Goal: Use online tool/utility

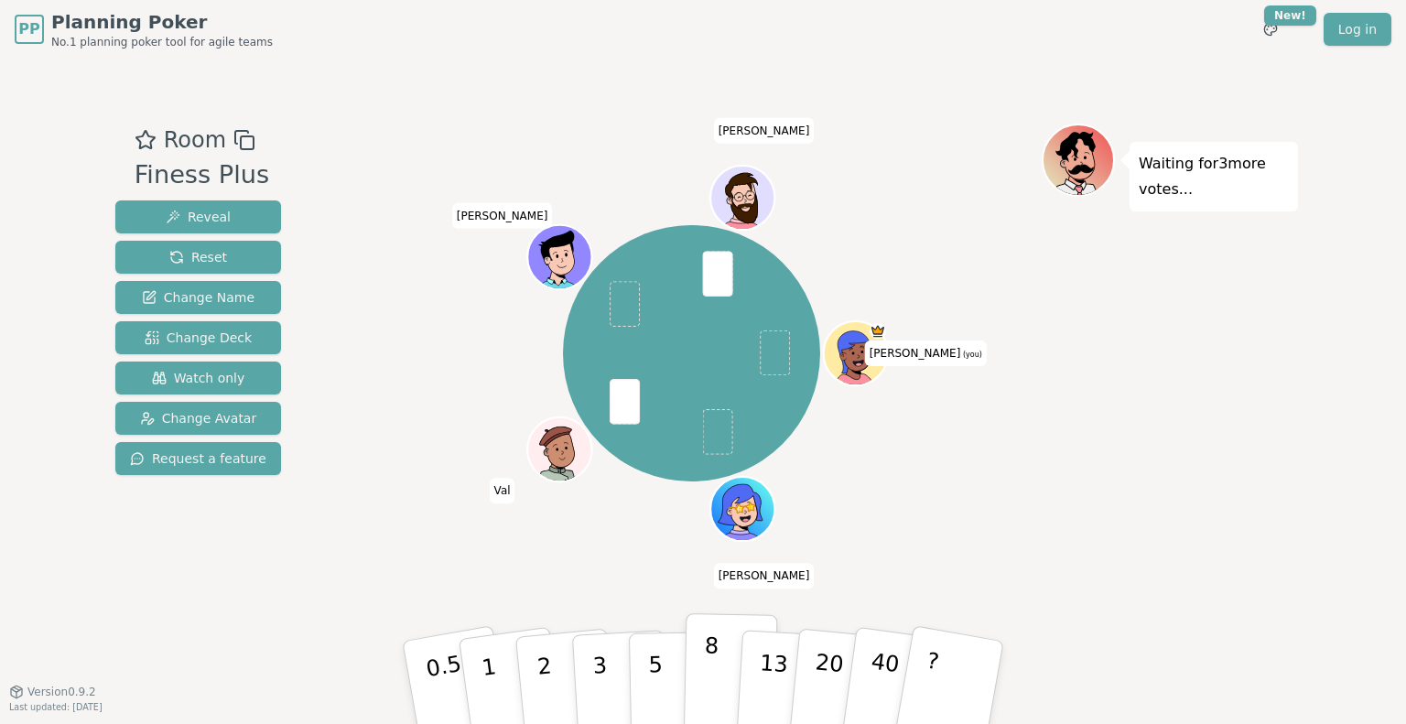
click at [703, 670] on p "8" at bounding box center [711, 681] width 16 height 99
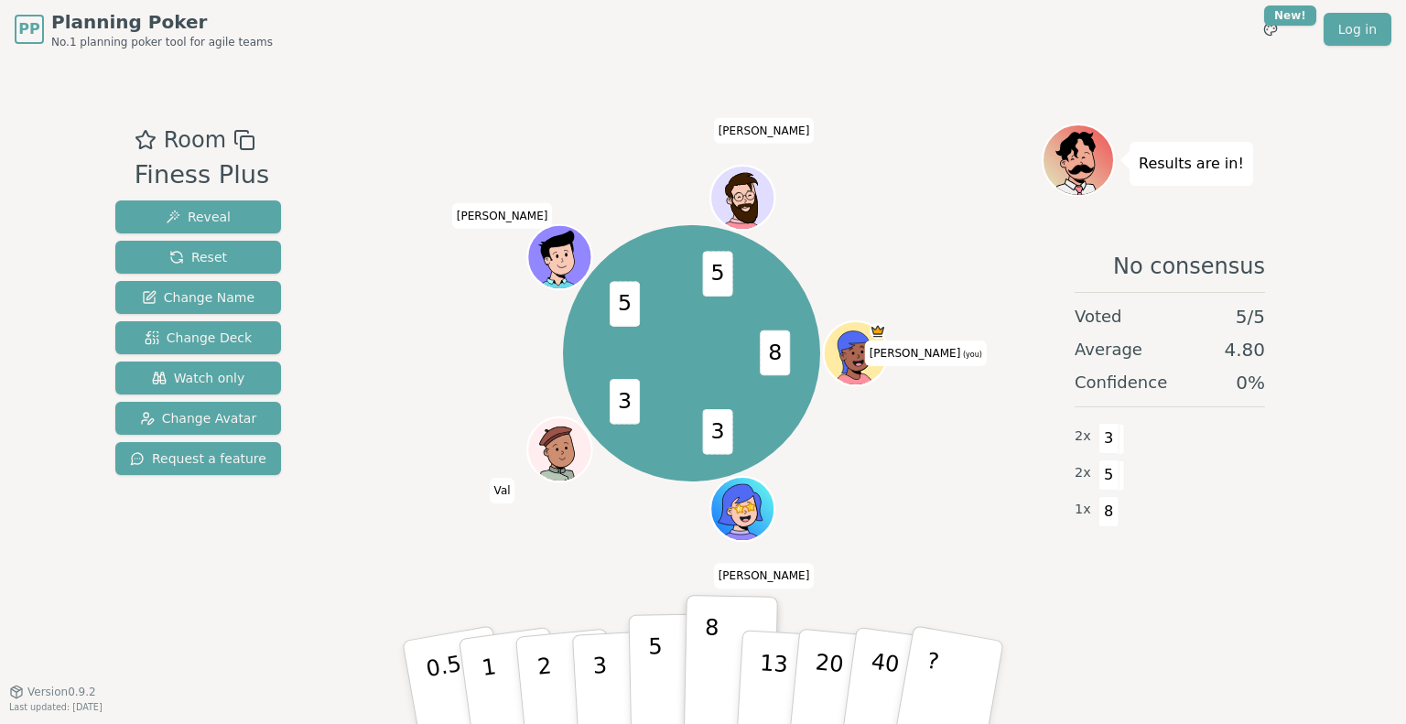
click at [652, 657] on p "5" at bounding box center [656, 682] width 16 height 99
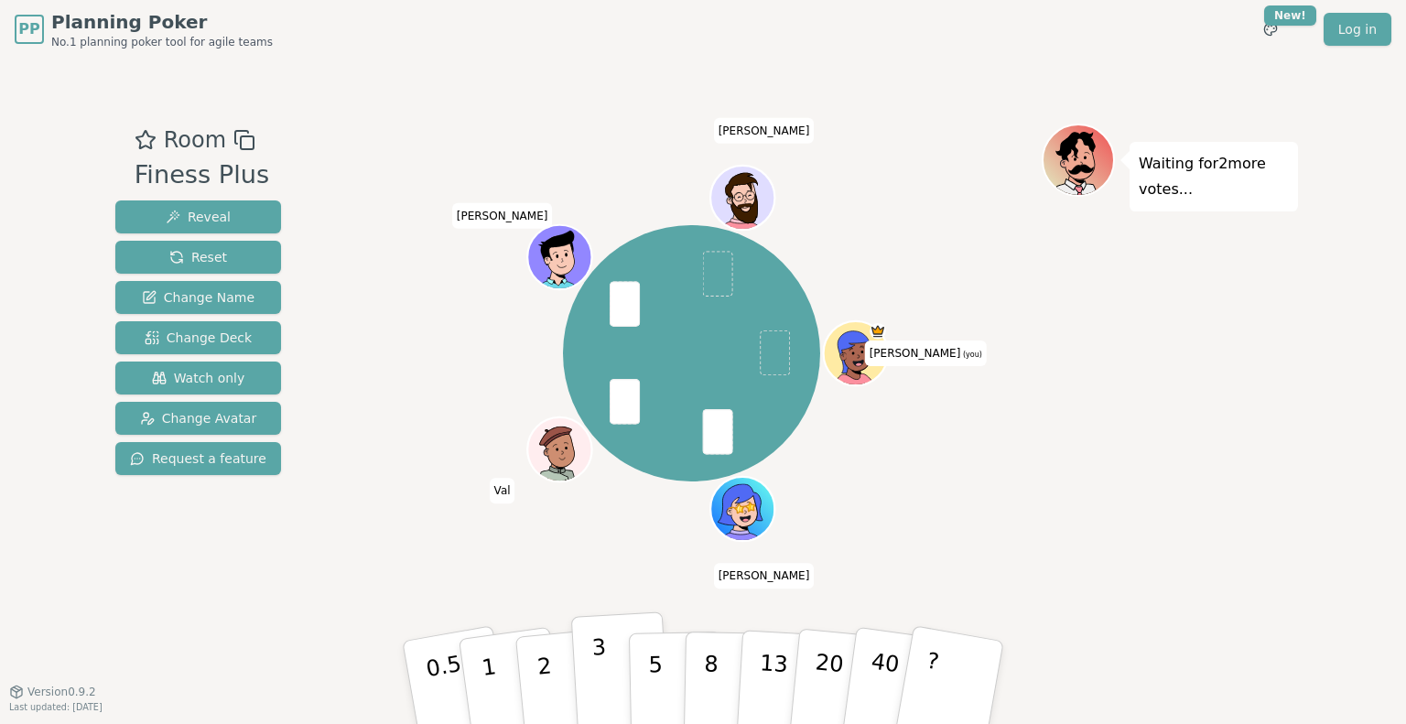
click at [595, 669] on p "3" at bounding box center [601, 684] width 20 height 100
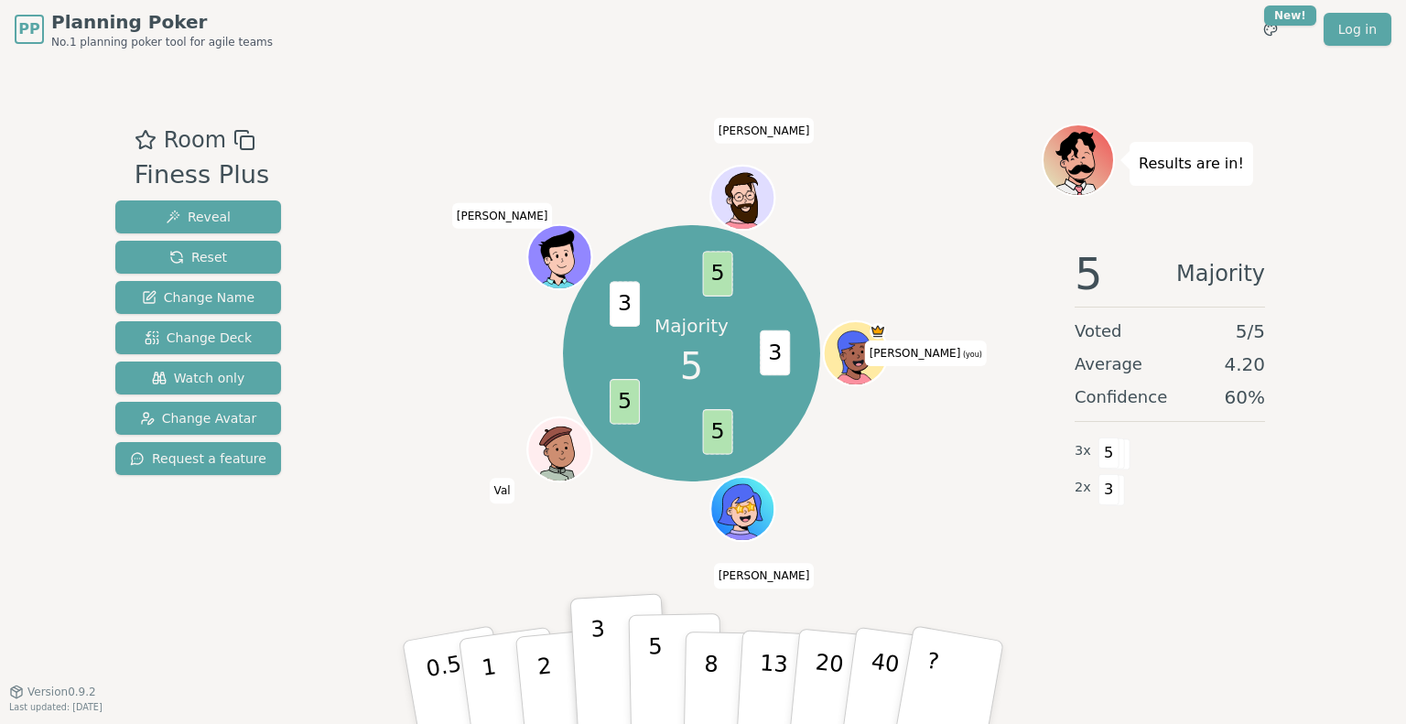
click at [662, 669] on button "5" at bounding box center [676, 682] width 94 height 139
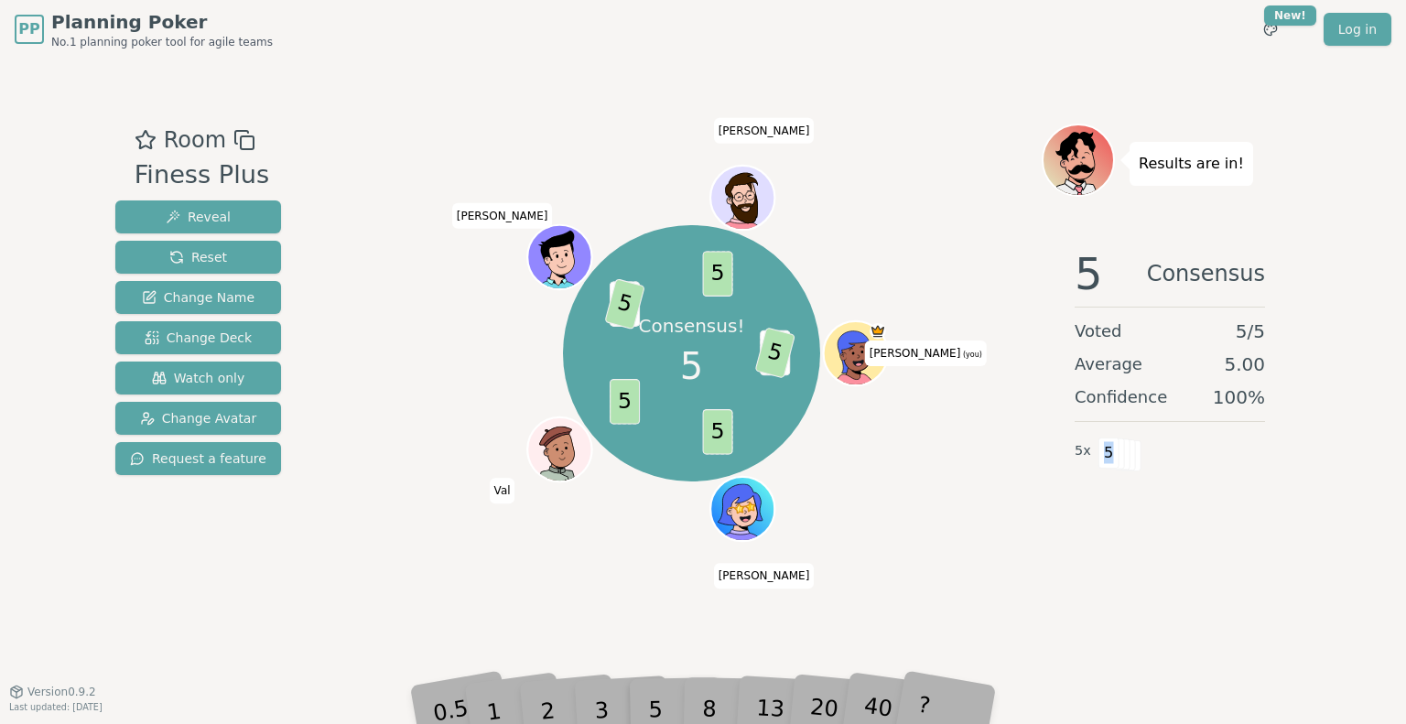
drag, startPoint x: 1109, startPoint y: 453, endPoint x: 1099, endPoint y: 452, distance: 10.1
click at [1099, 452] on span "5" at bounding box center [1108, 452] width 21 height 31
click at [1120, 471] on div "5 Consensus Voted 5 / 5 Average 5.00 Confidence 100 % 5 x 5" at bounding box center [1169, 416] width 256 height 366
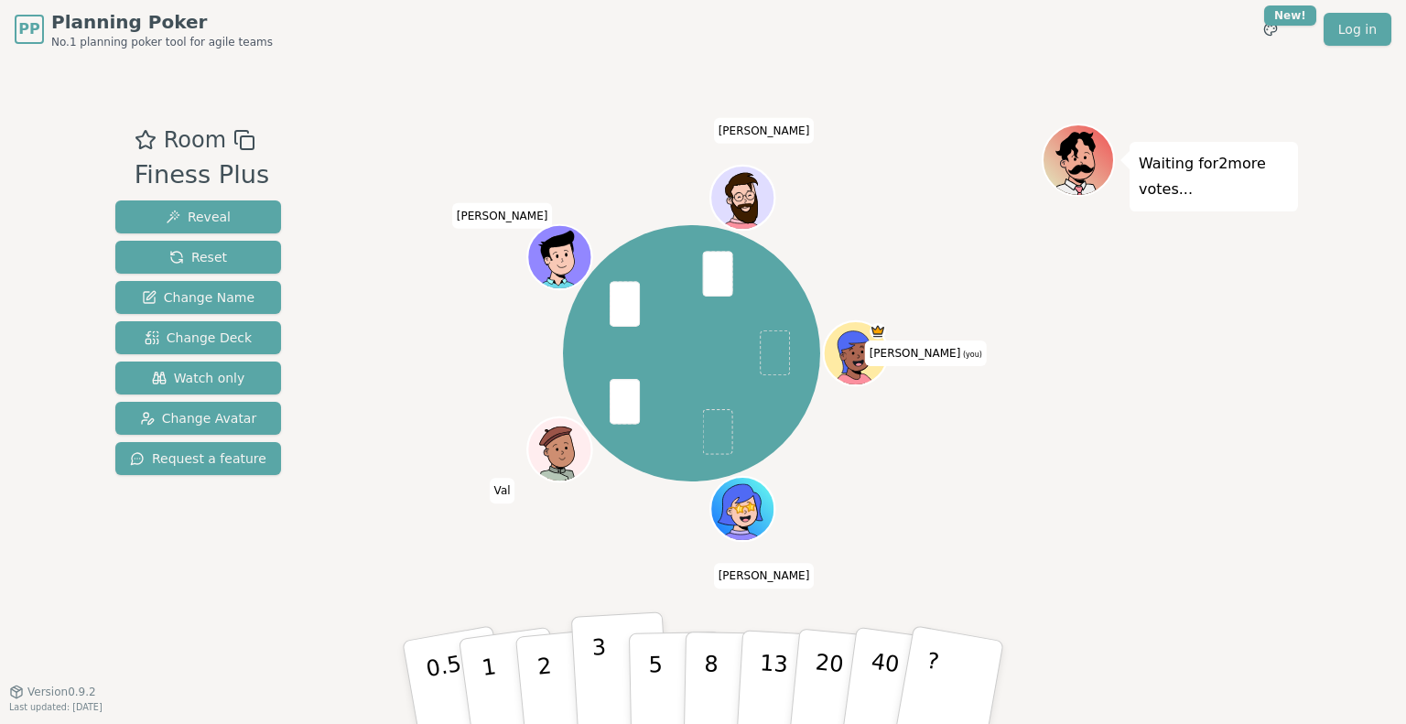
click at [608, 664] on button "3" at bounding box center [621, 682] width 100 height 143
click at [593, 685] on button "3" at bounding box center [621, 682] width 100 height 143
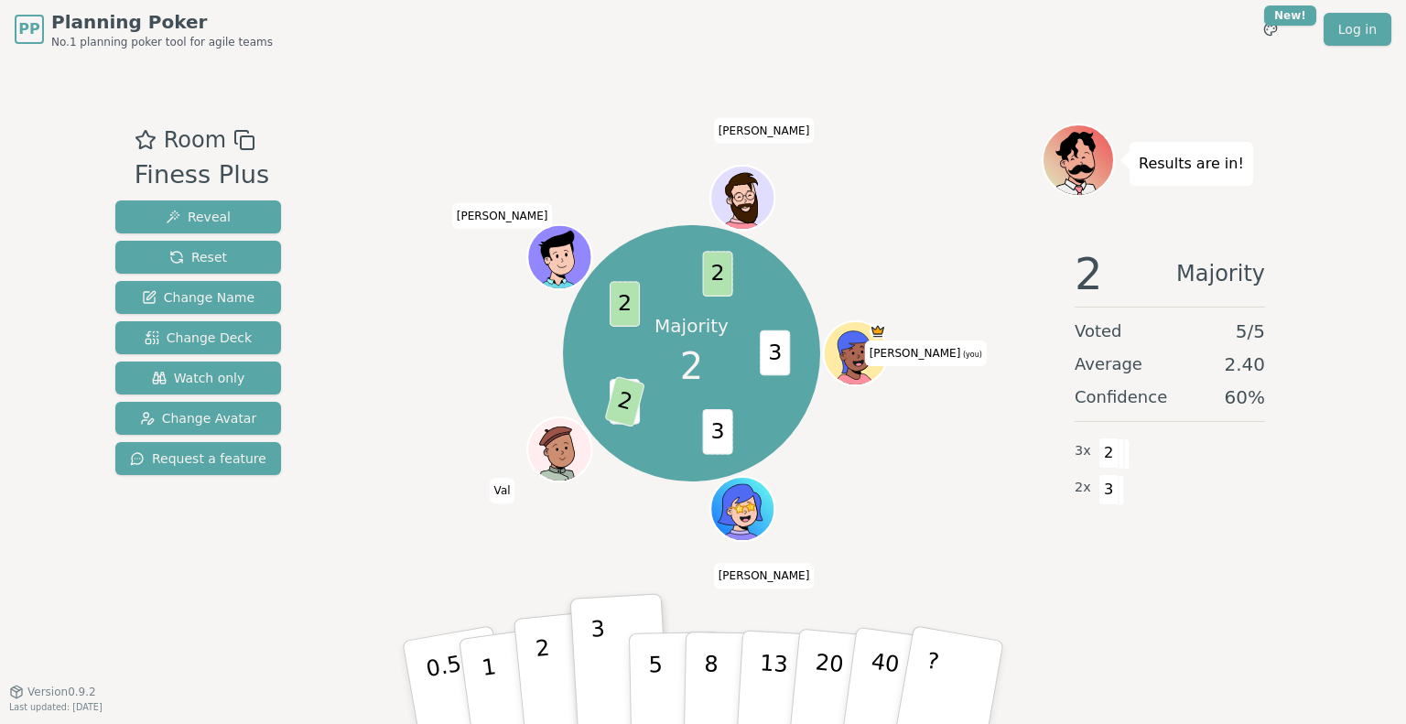
click at [538, 661] on p "2" at bounding box center [546, 685] width 24 height 100
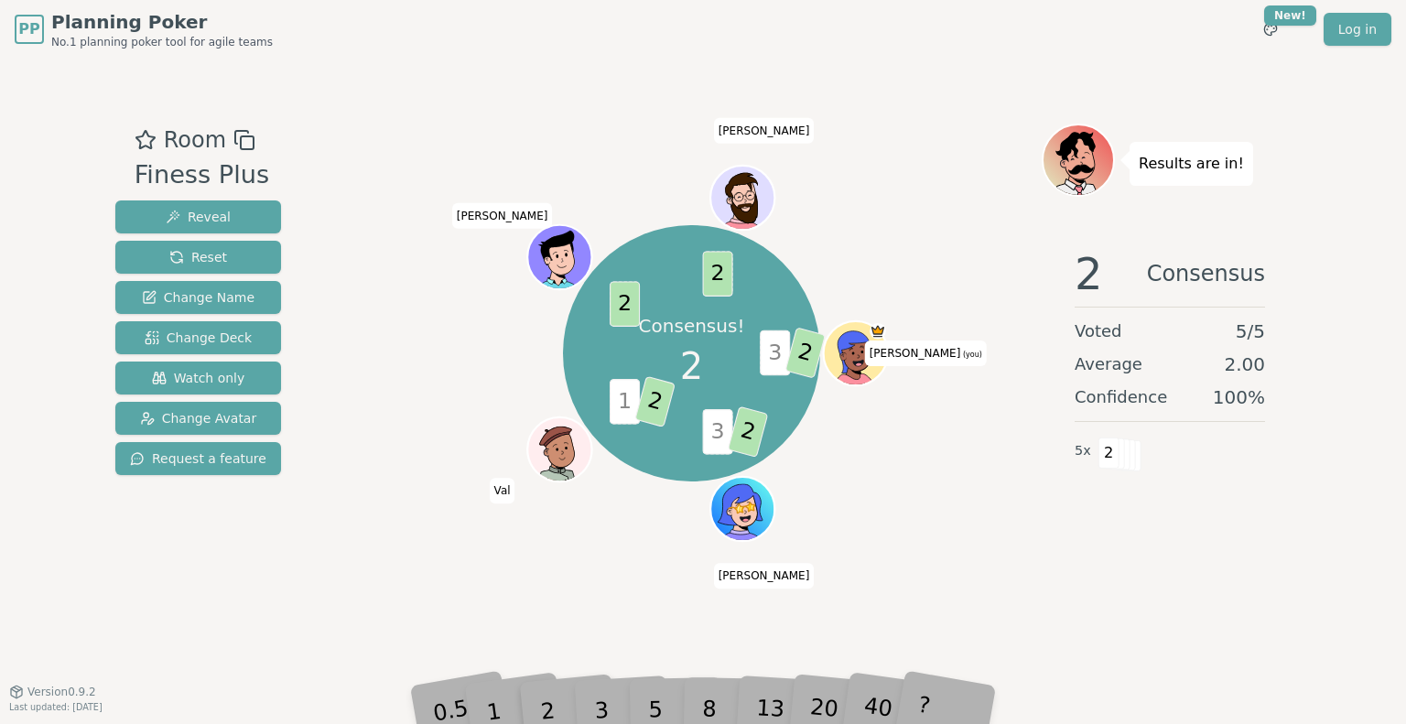
click at [719, 330] on p "Consensus!" at bounding box center [691, 326] width 106 height 26
click at [719, 330] on p "Consensus!" at bounding box center [692, 326] width 106 height 26
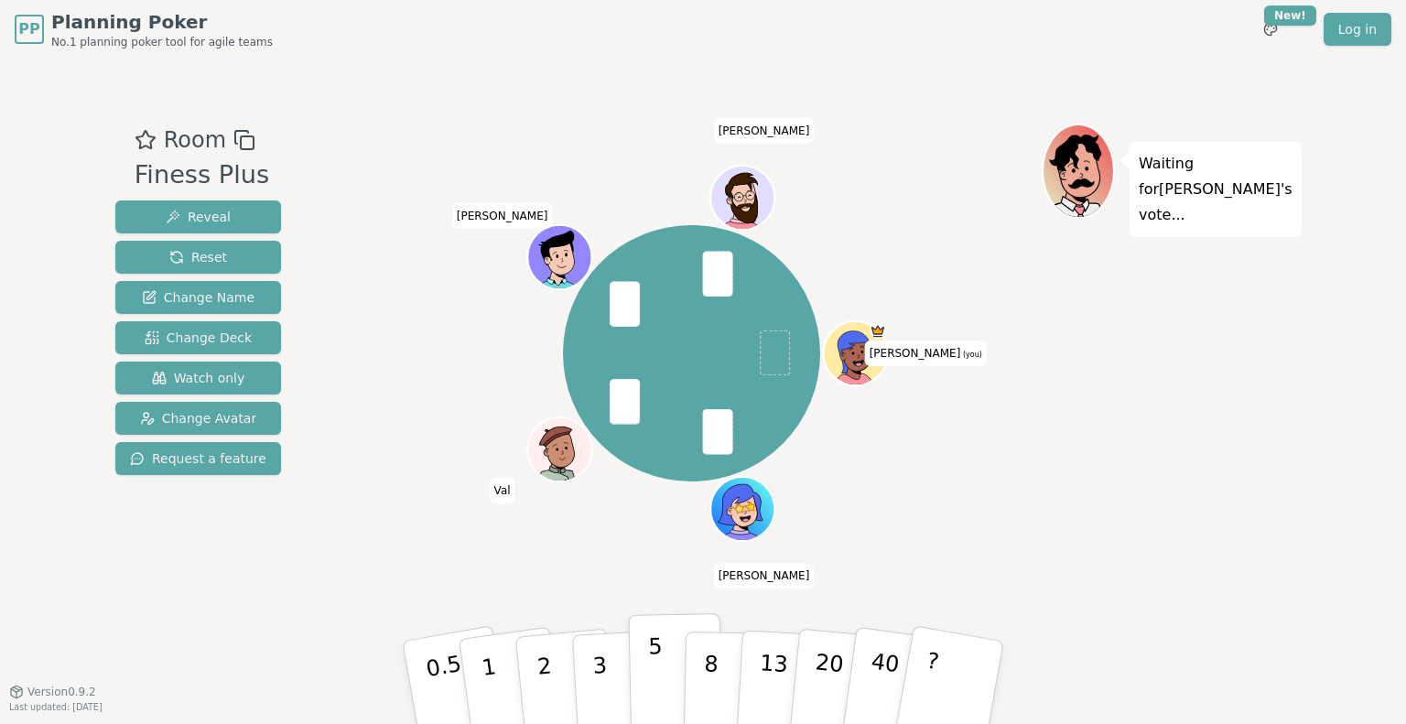
click at [646, 669] on button "5" at bounding box center [676, 682] width 94 height 139
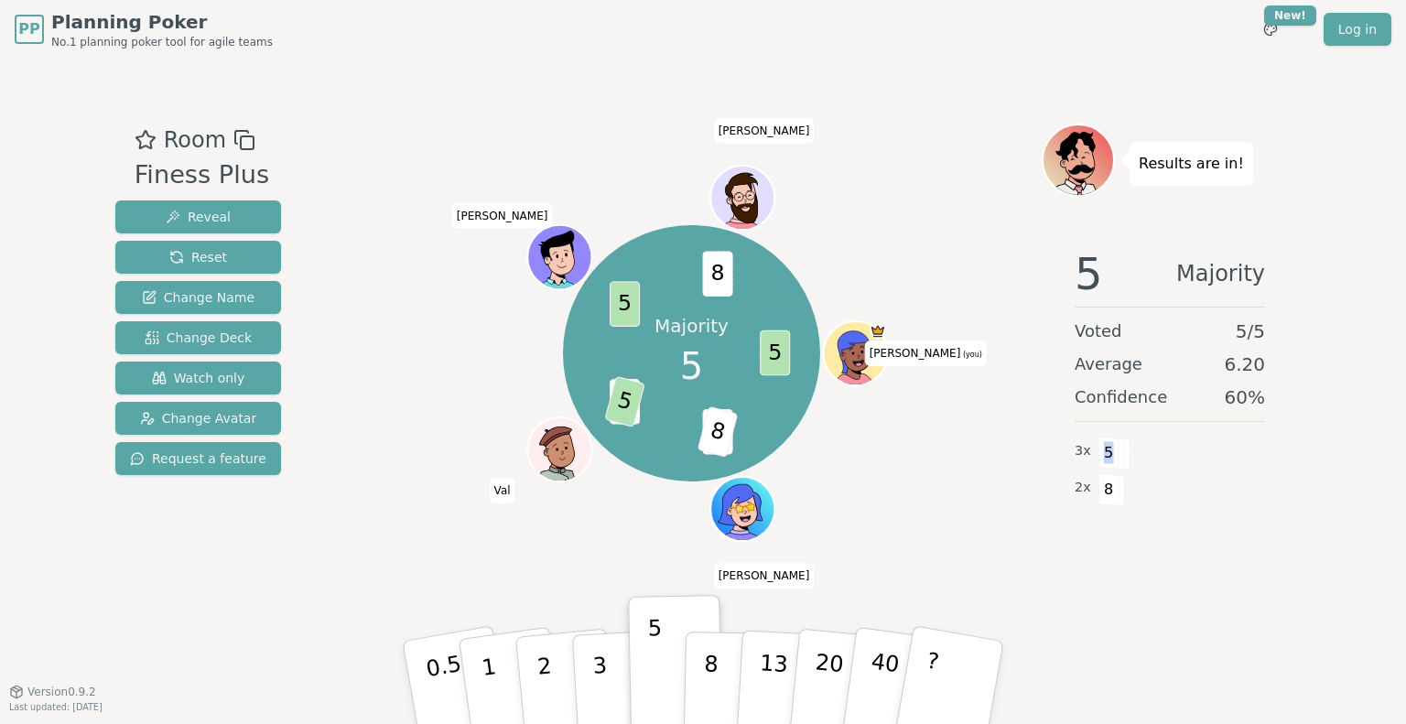
drag, startPoint x: 1106, startPoint y: 453, endPoint x: 1096, endPoint y: 453, distance: 10.1
click at [1098, 453] on span "5" at bounding box center [1108, 452] width 21 height 31
click at [718, 672] on button "8" at bounding box center [731, 682] width 94 height 139
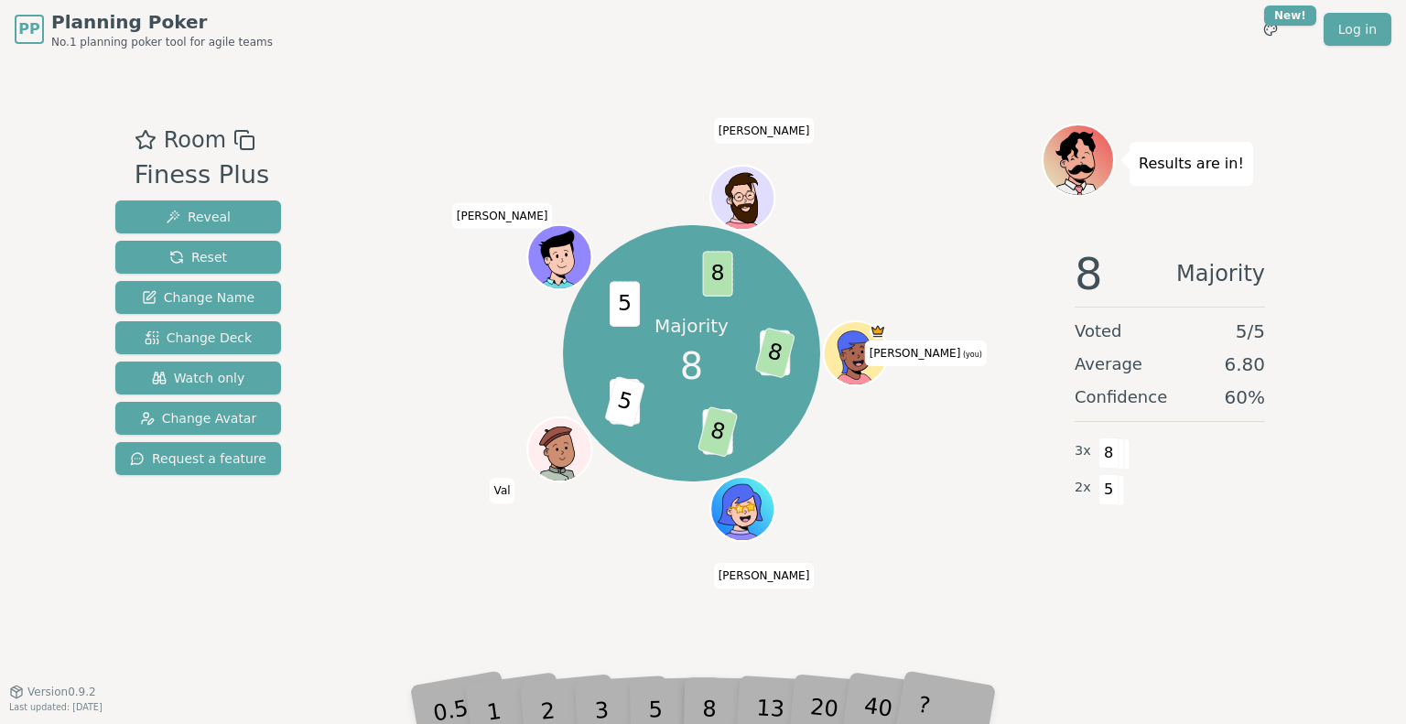
click at [771, 687] on div "13" at bounding box center [785, 682] width 59 height 67
click at [754, 708] on div "8" at bounding box center [730, 682] width 56 height 65
